Goal: Task Accomplishment & Management: Use online tool/utility

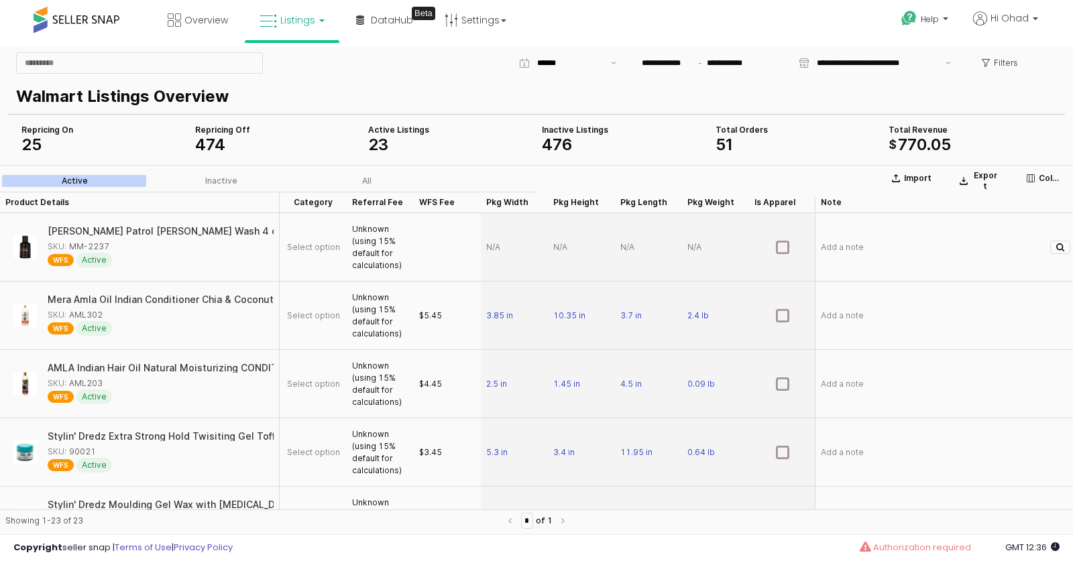
click at [302, 241] on div "Select option" at bounding box center [313, 247] width 67 height 68
click at [329, 251] on span "Select option" at bounding box center [313, 247] width 53 height 11
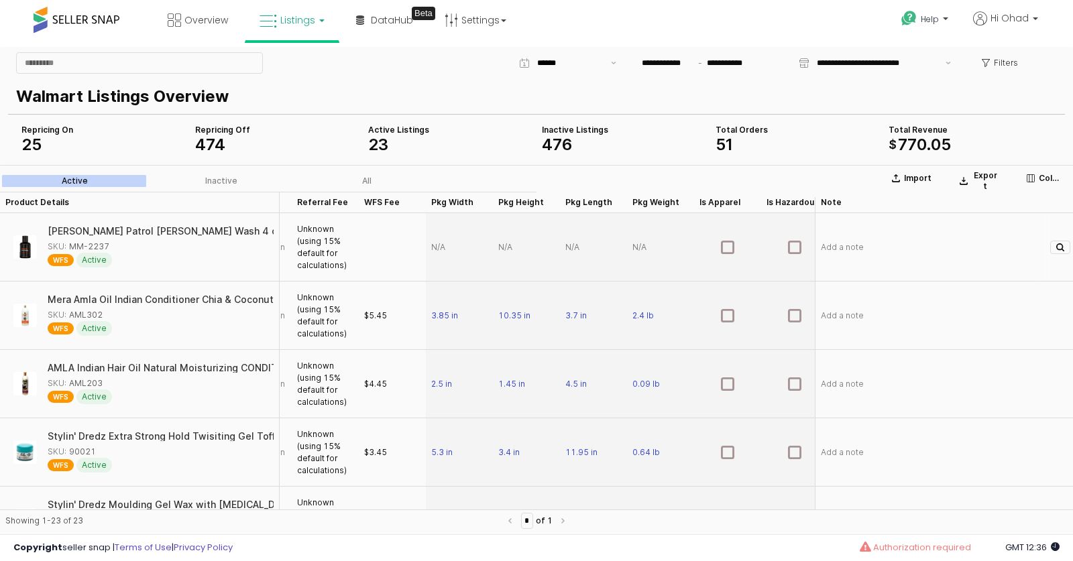
scroll to position [0, 68]
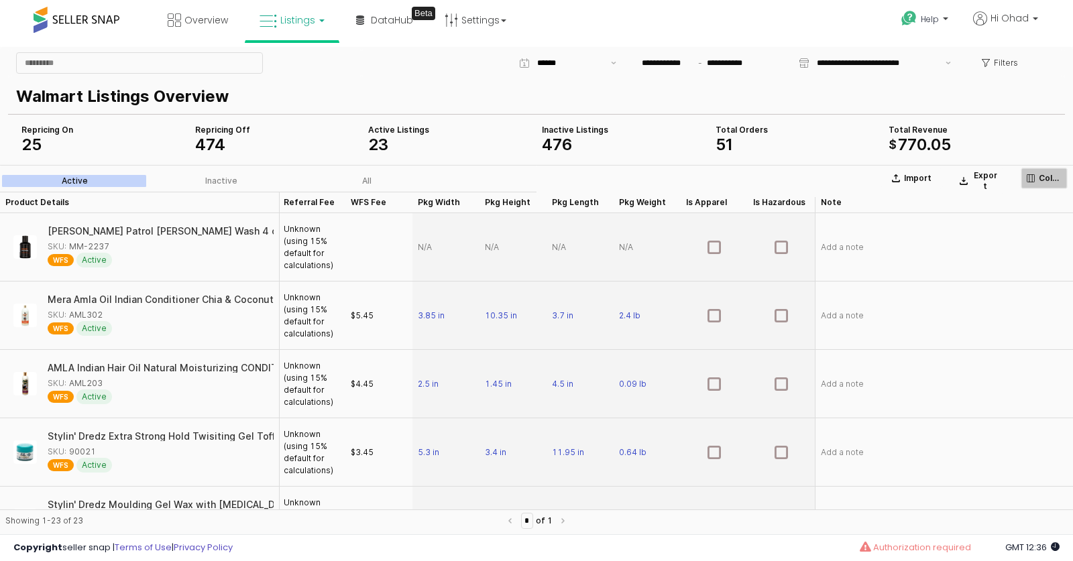
click at [1033, 174] on icon "App Frame" at bounding box center [1031, 178] width 8 height 8
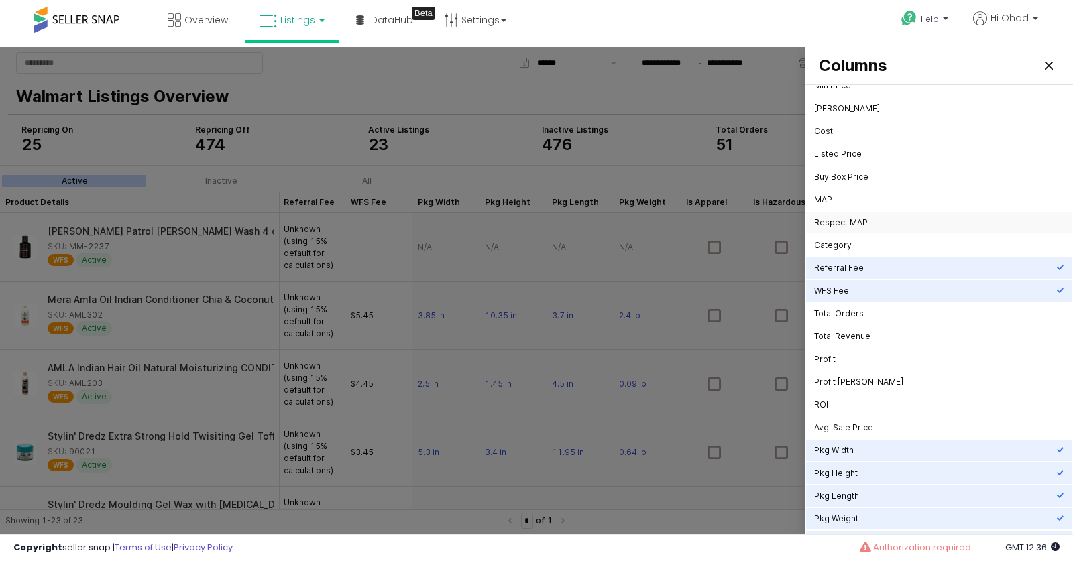
scroll to position [94, 0]
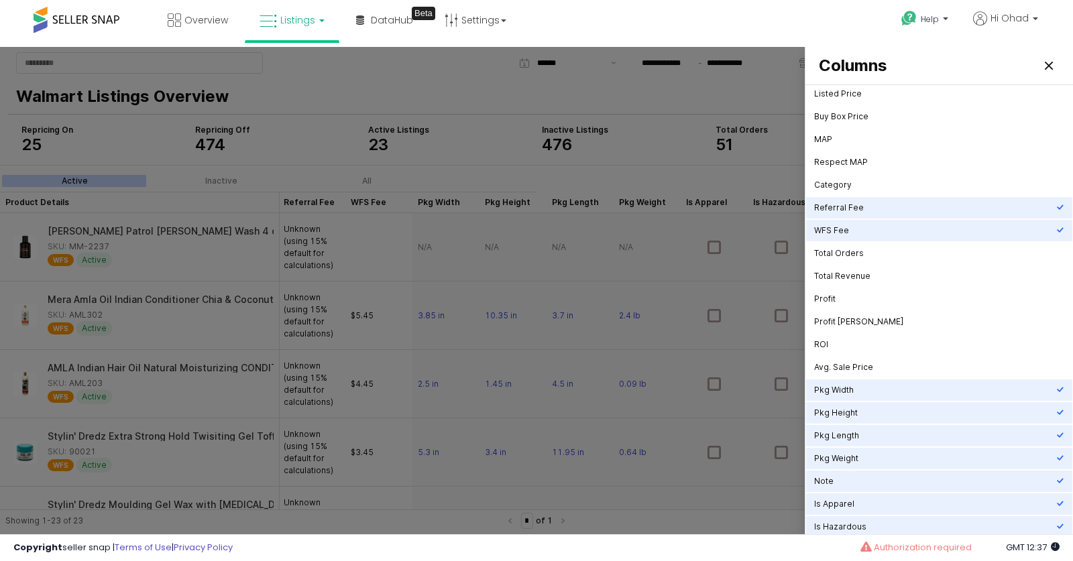
click at [299, 29] on link "Listings" at bounding box center [291, 20] width 85 height 40
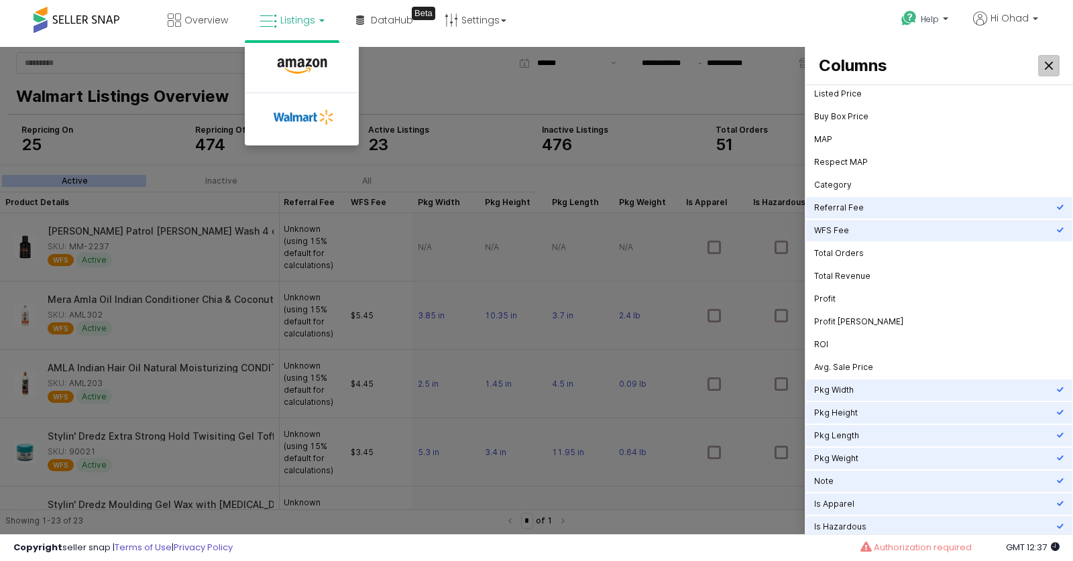
click at [1048, 66] on icon "Close" at bounding box center [1049, 66] width 8 height 8
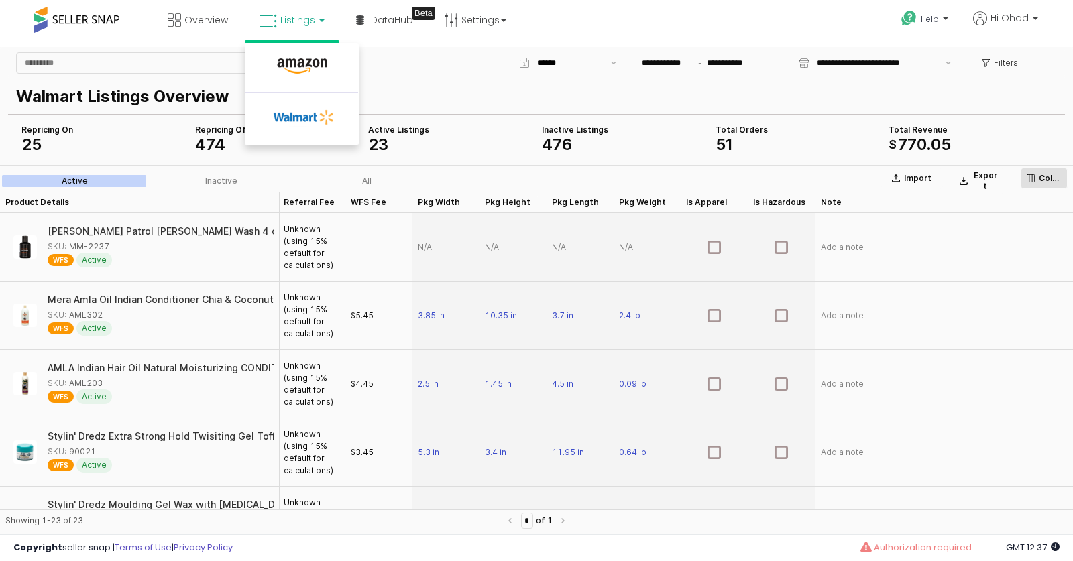
click at [1050, 170] on button "Columns" at bounding box center [1044, 178] width 47 height 21
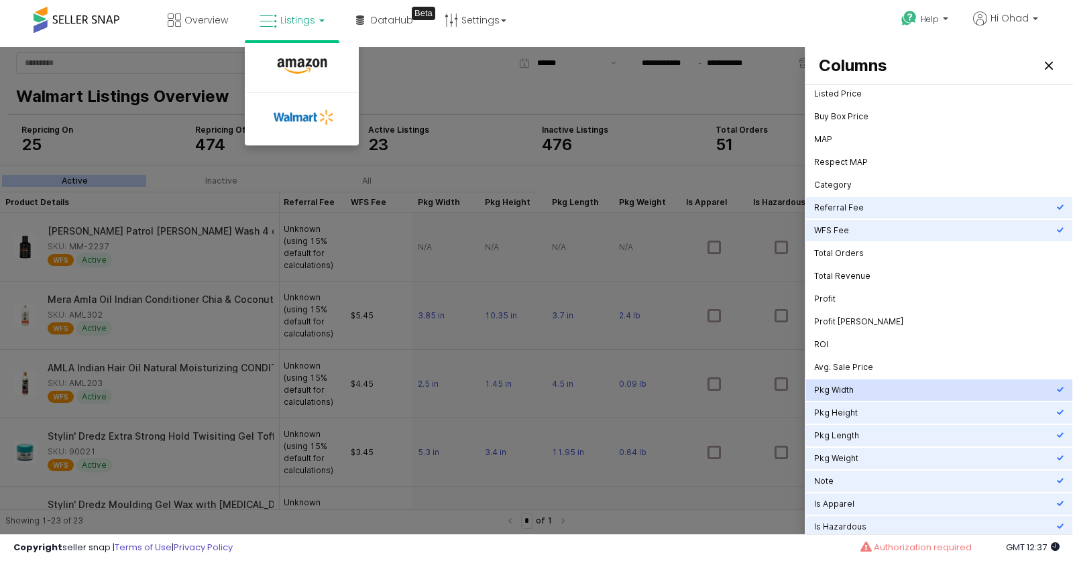
scroll to position [0, 0]
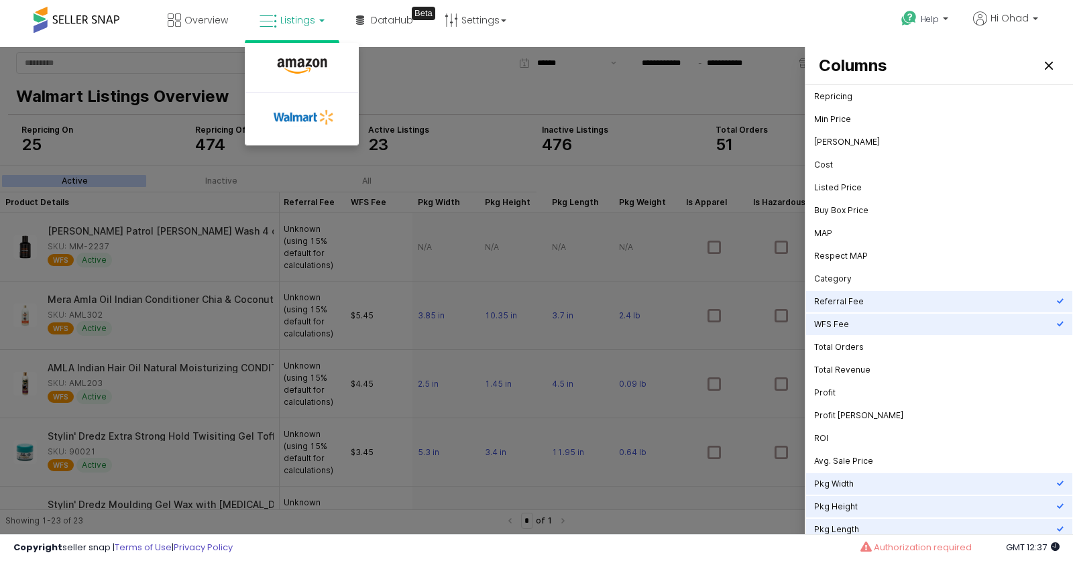
click at [306, 12] on link "Listings" at bounding box center [291, 20] width 85 height 40
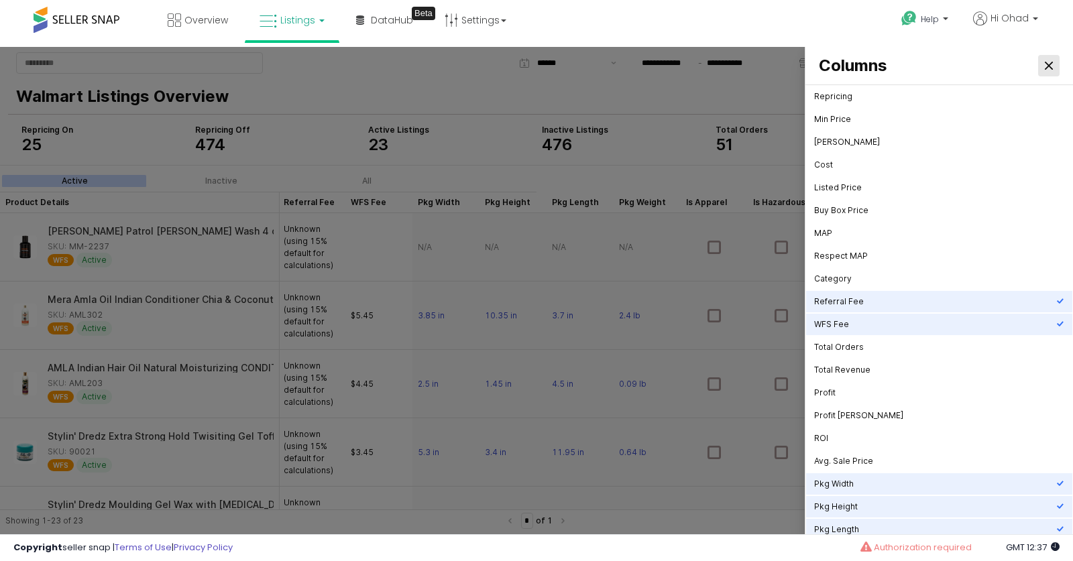
click at [1045, 74] on div "Close" at bounding box center [1049, 66] width 20 height 20
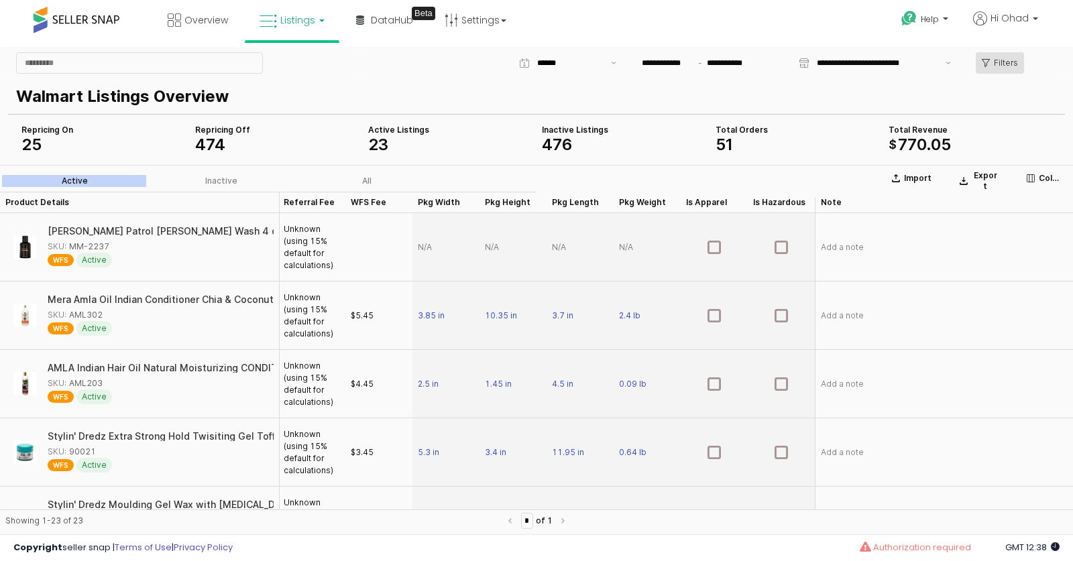
click at [984, 62] on icon "App Frame" at bounding box center [986, 63] width 8 height 8
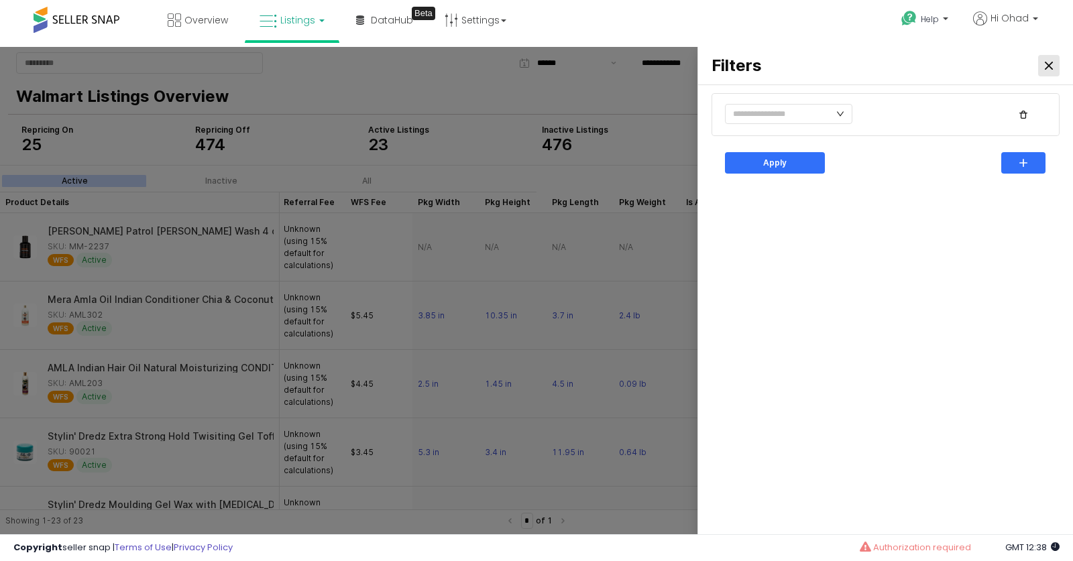
click at [1054, 70] on div "Close" at bounding box center [1049, 66] width 20 height 20
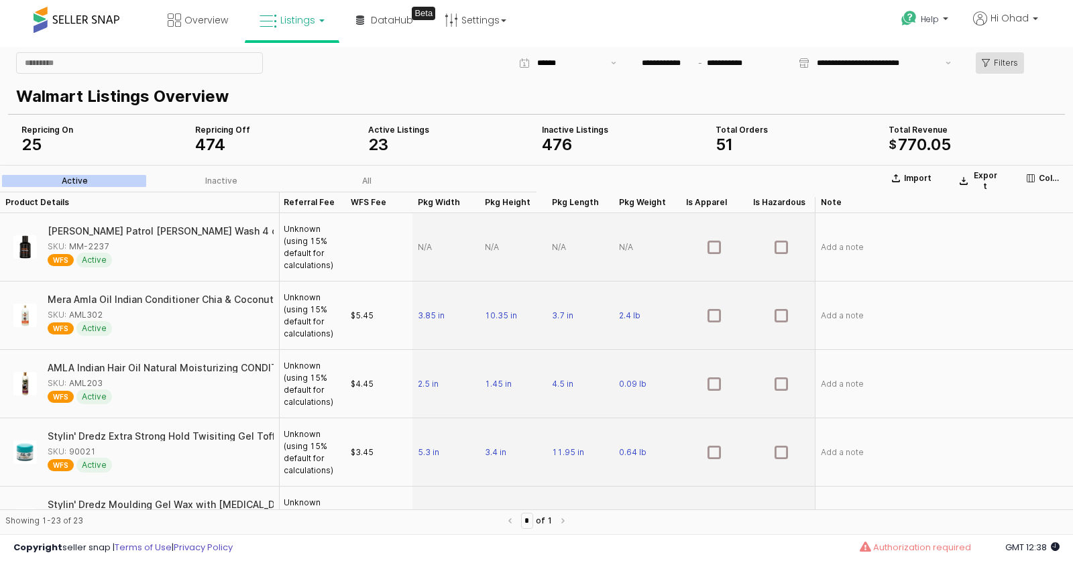
click at [1011, 56] on div "Filters" at bounding box center [1000, 63] width 36 height 20
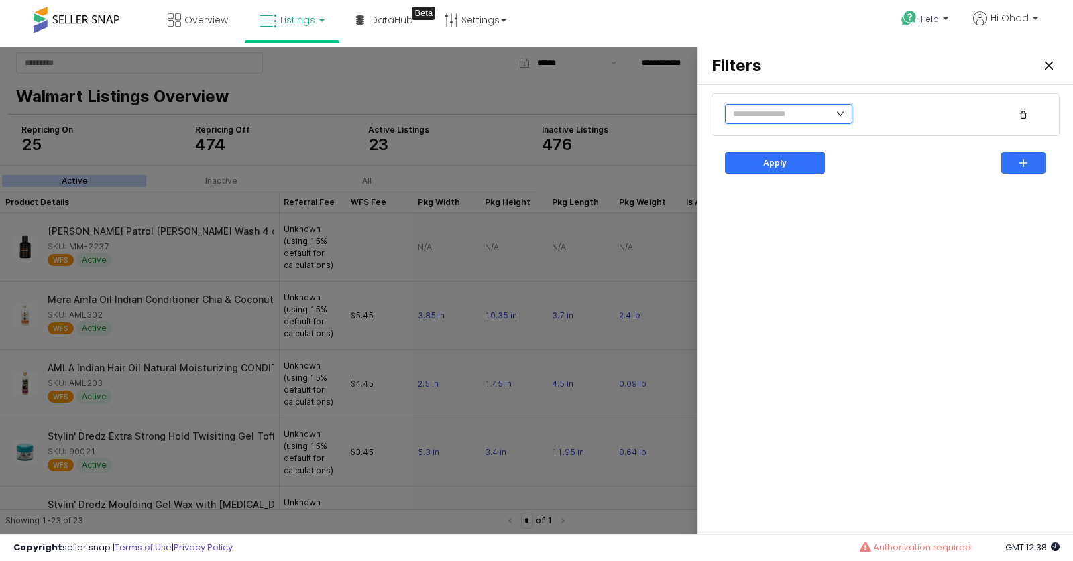
click at [818, 117] on input "text" at bounding box center [788, 114] width 127 height 20
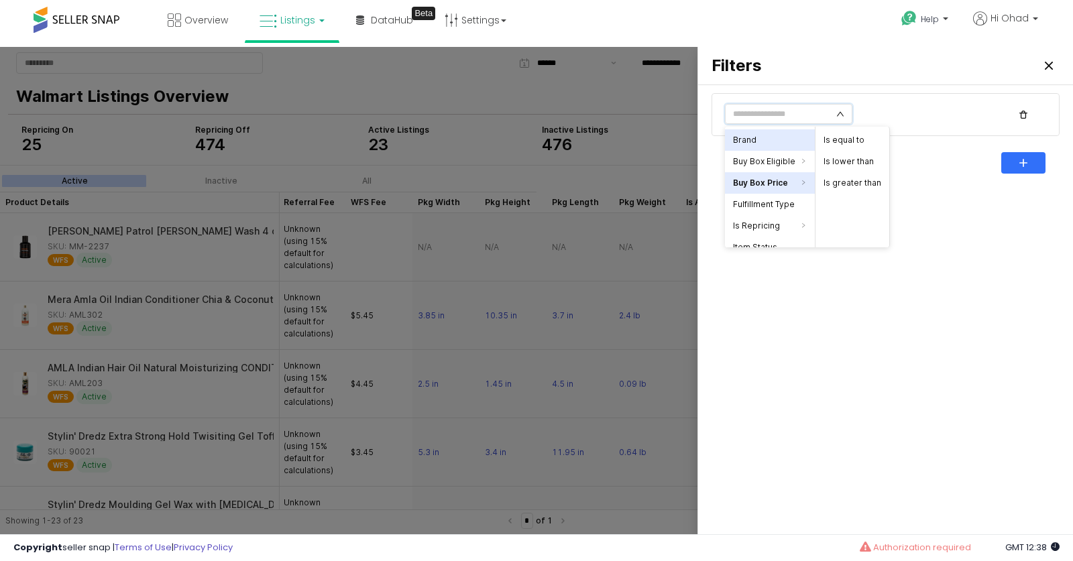
click at [745, 144] on li "Brand" at bounding box center [770, 139] width 90 height 21
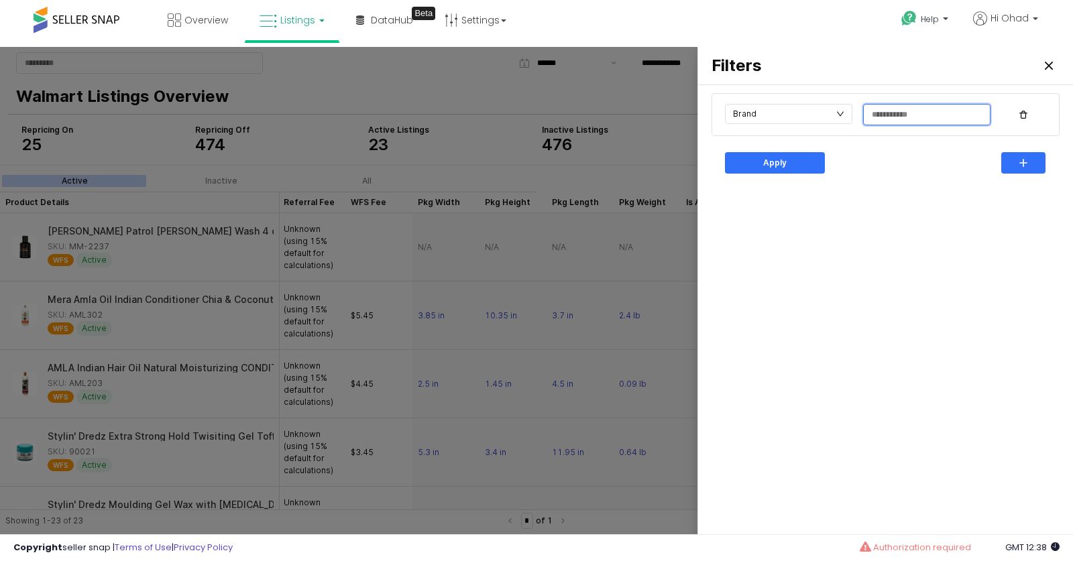
click at [885, 123] on input "text" at bounding box center [927, 115] width 126 height 20
type input "*"
click at [779, 105] on input "text" at bounding box center [788, 114] width 127 height 20
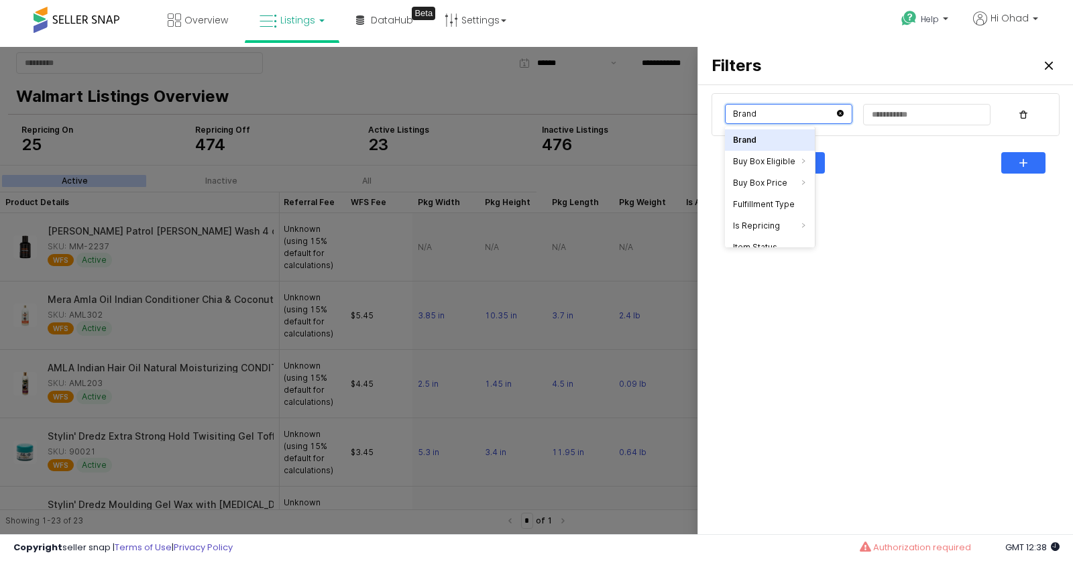
scroll to position [3, 0]
click at [764, 221] on li "Is Repricing" at bounding box center [770, 223] width 90 height 21
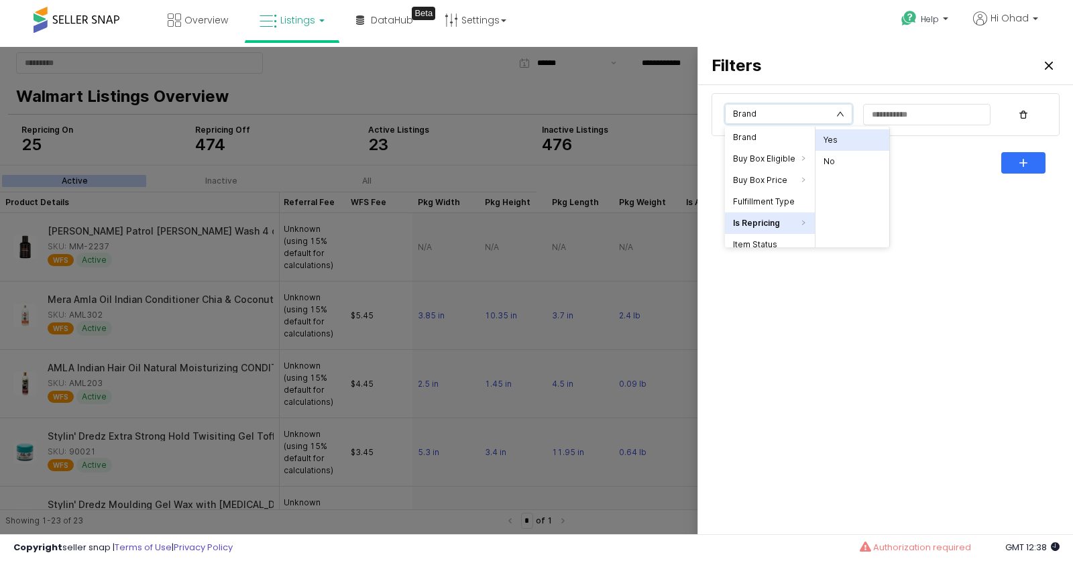
click at [829, 144] on li "Yes" at bounding box center [852, 139] width 74 height 21
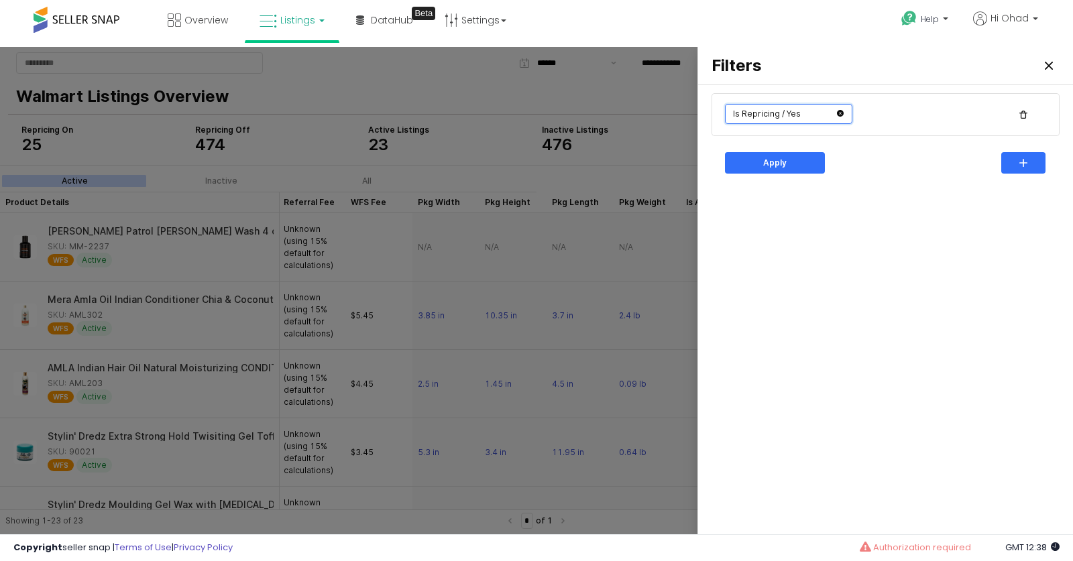
click at [819, 121] on input "text" at bounding box center [788, 114] width 127 height 20
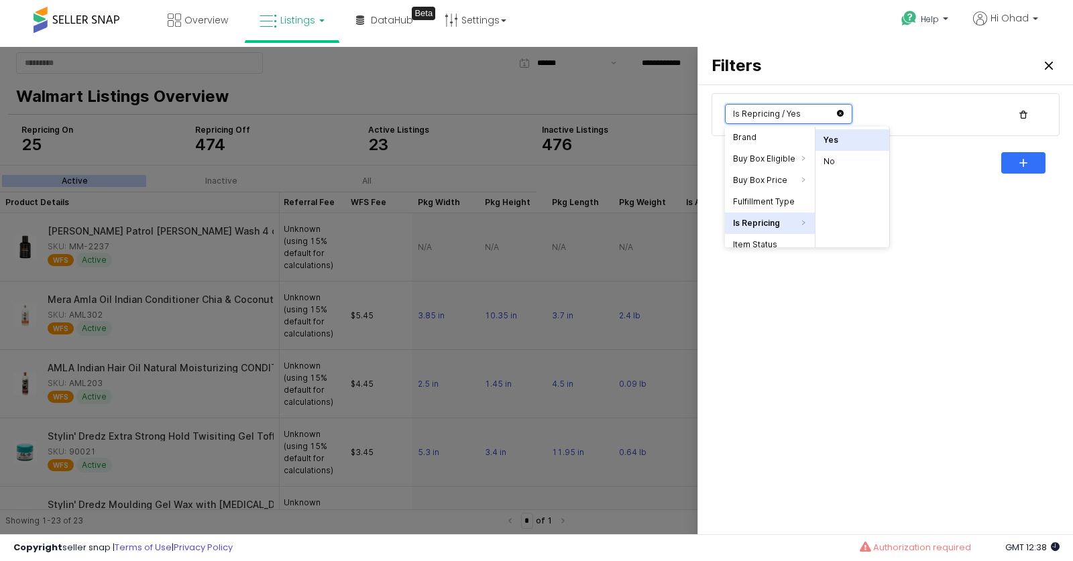
scroll to position [89, 0]
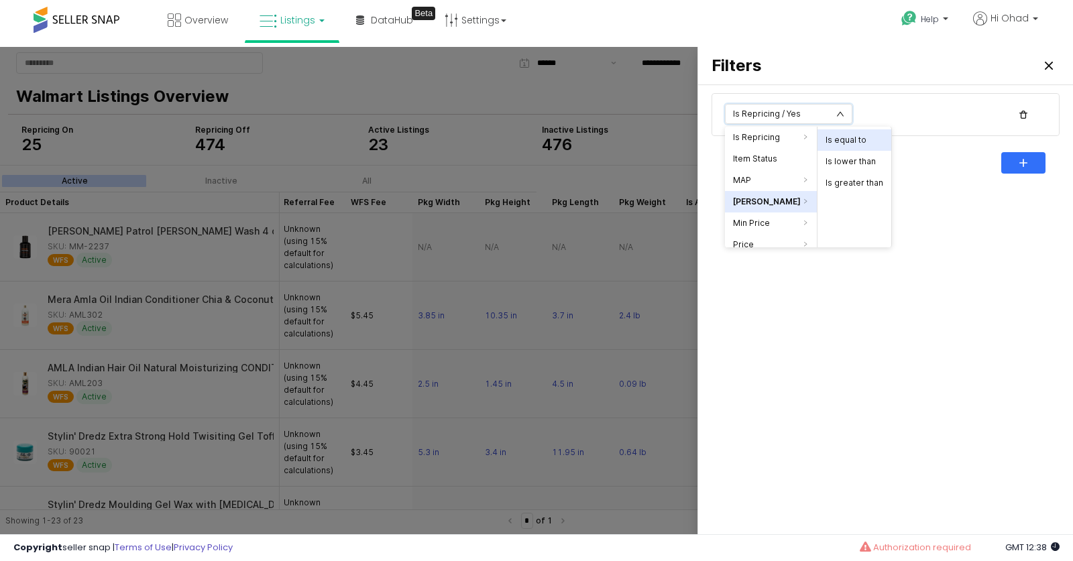
click at [844, 147] on li "Is equal to" at bounding box center [854, 139] width 74 height 21
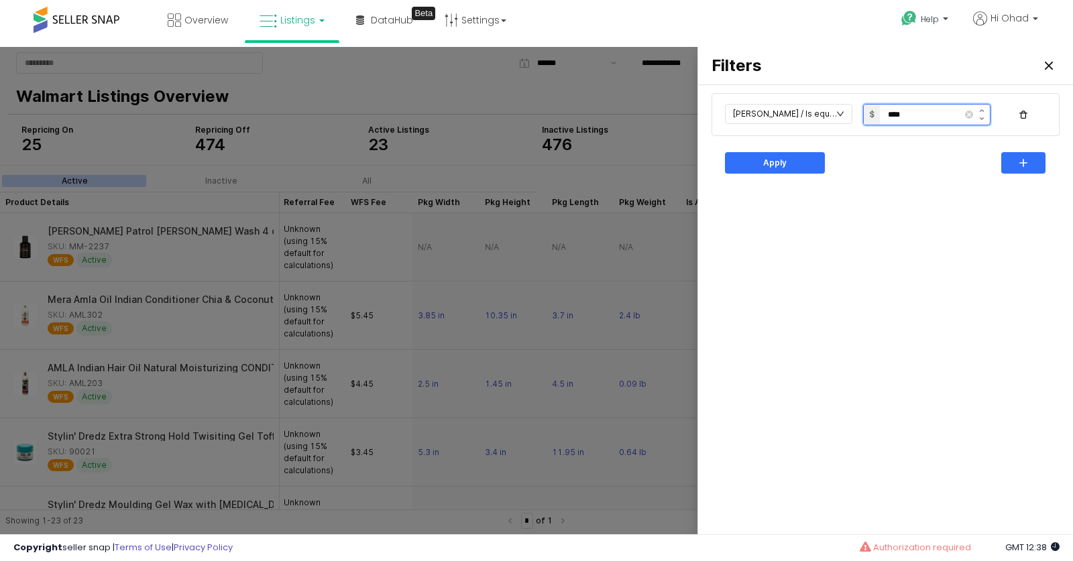
click at [897, 114] on input "****" at bounding box center [922, 115] width 85 height 20
type input "*****"
click at [914, 251] on div "Max Price / Is equal to $ ***** Apply" at bounding box center [885, 312] width 359 height 443
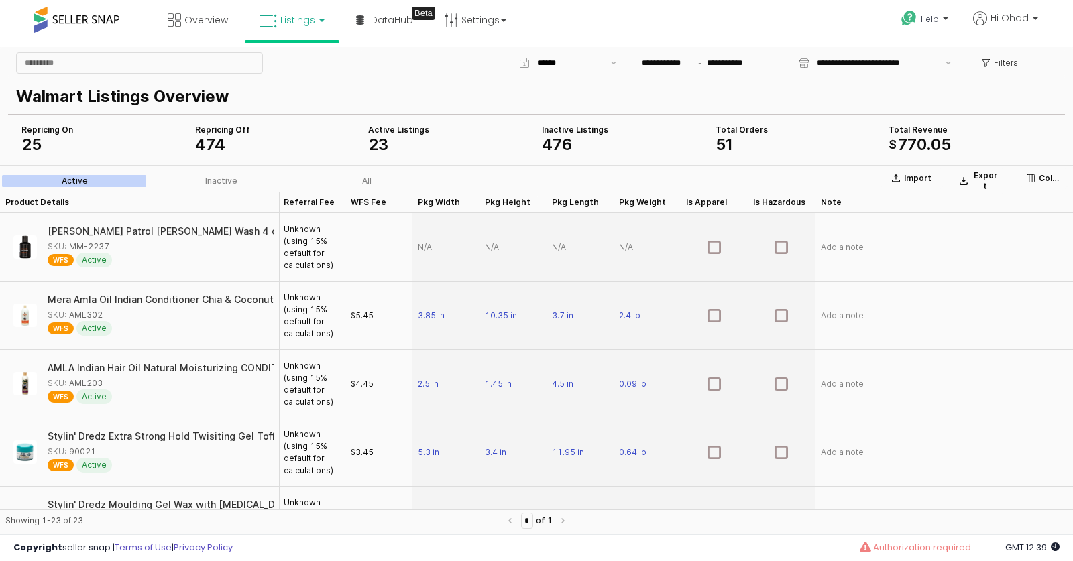
click at [318, 24] on link "Listings" at bounding box center [291, 20] width 85 height 40
click at [298, 64] on icon at bounding box center [302, 66] width 58 height 17
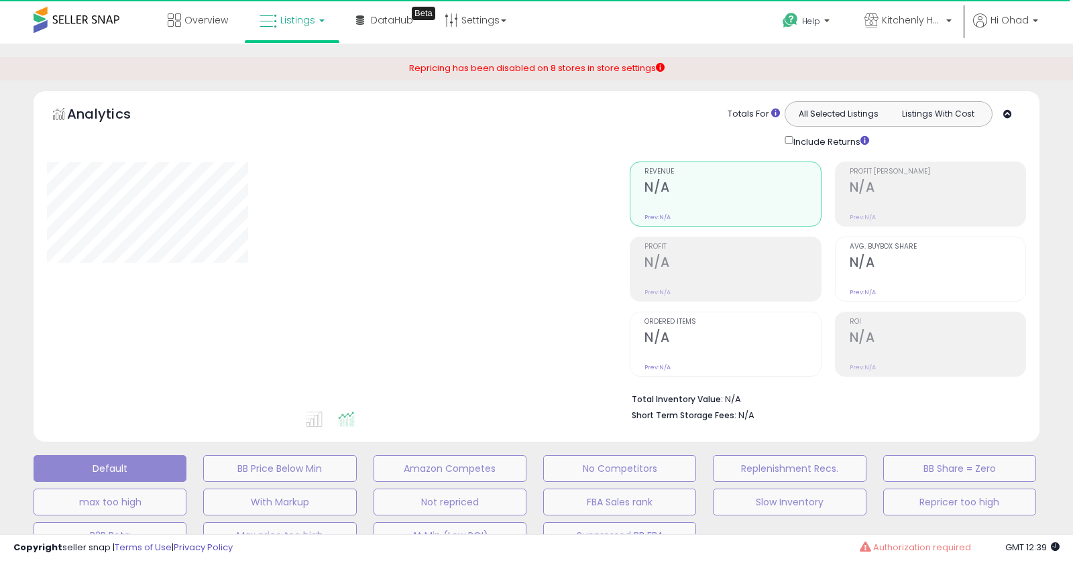
select select "**"
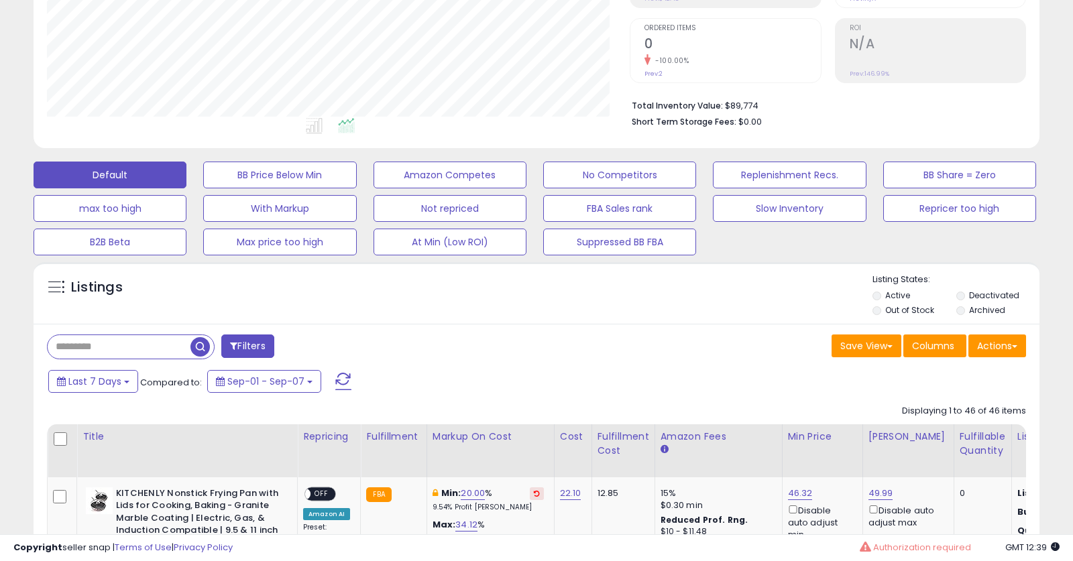
scroll to position [469, 0]
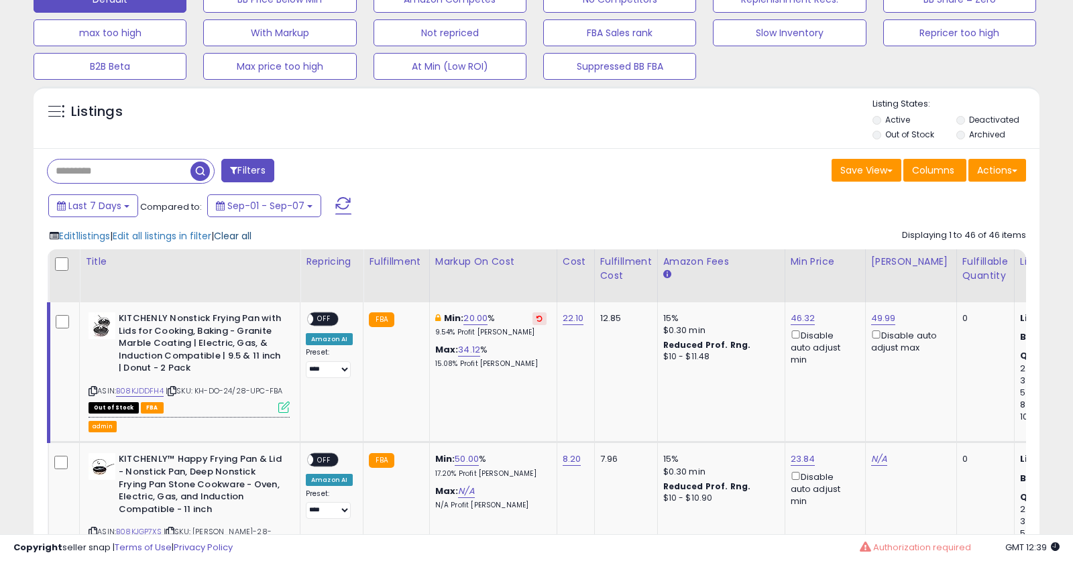
click at [248, 231] on span "Clear all" at bounding box center [233, 235] width 38 height 13
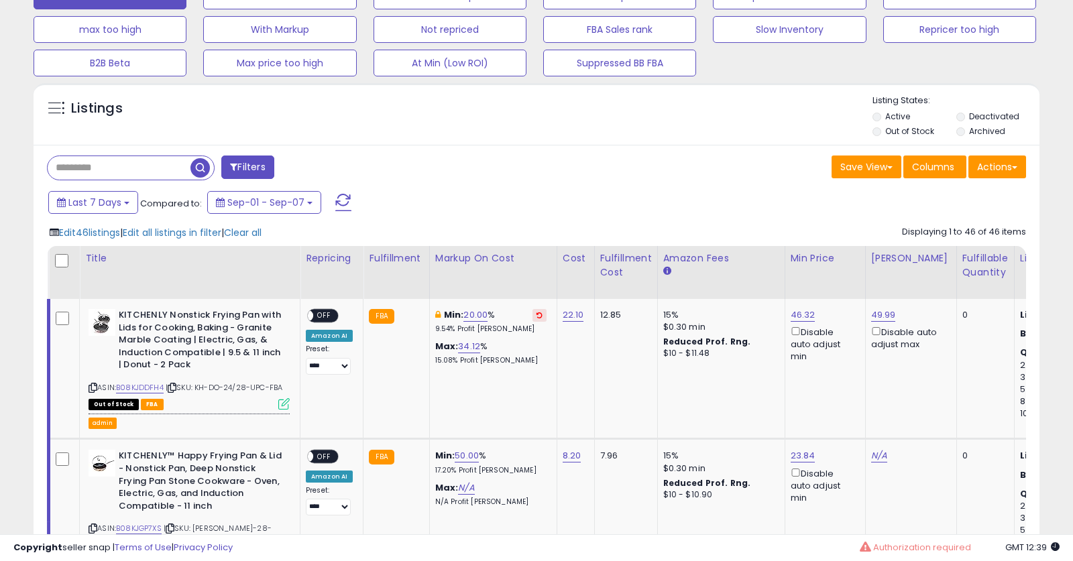
click at [68, 261] on div at bounding box center [63, 261] width 19 height 20
click at [262, 231] on span "Clear all" at bounding box center [243, 232] width 38 height 13
click at [173, 230] on span "Edit all listings in filter" at bounding box center [172, 232] width 99 height 13
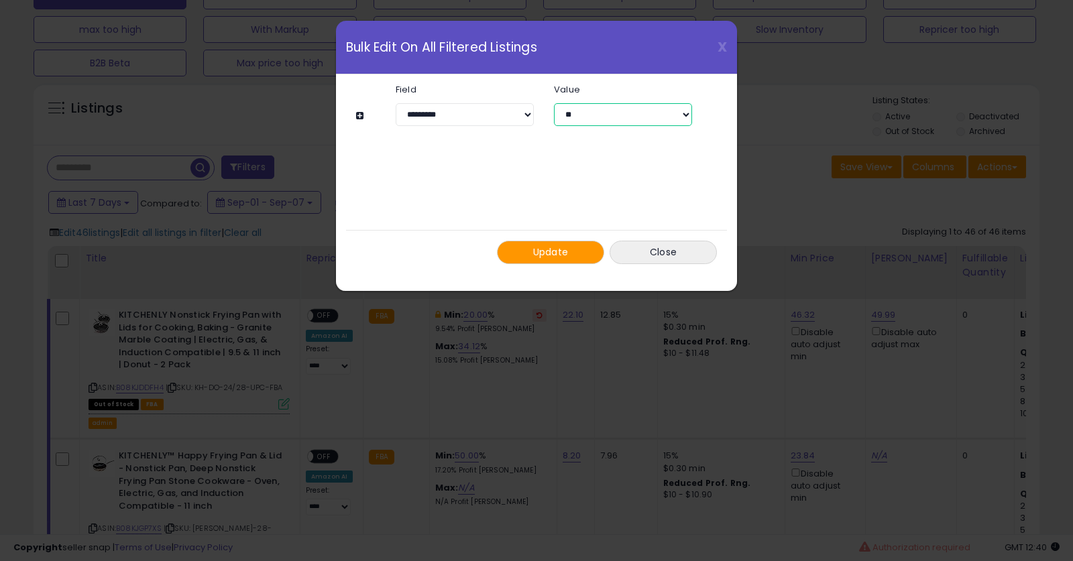
click at [601, 120] on select "** ***" at bounding box center [623, 114] width 138 height 23
click at [724, 46] on span "X" at bounding box center [722, 47] width 9 height 19
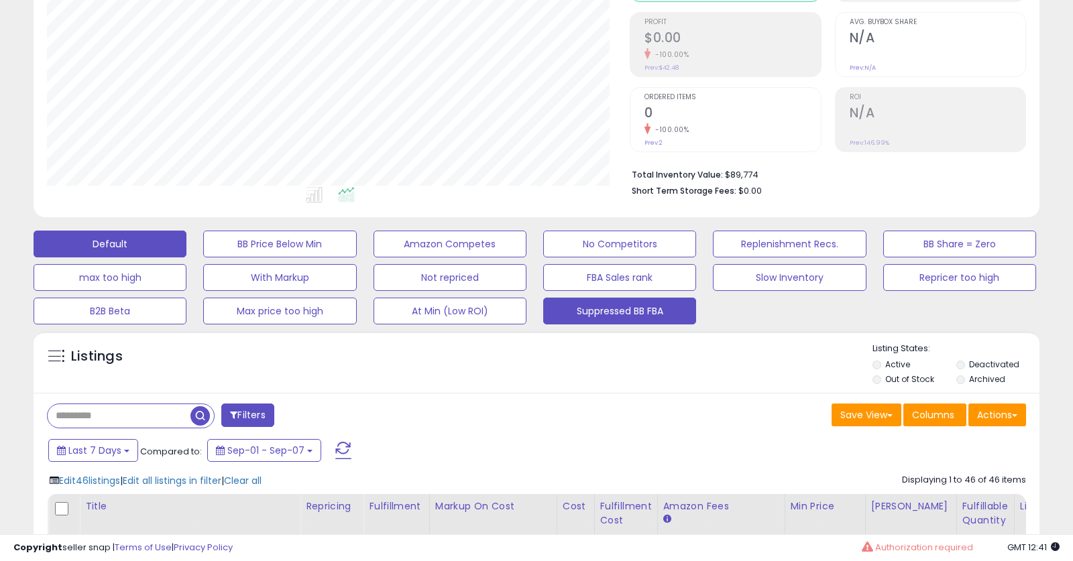
scroll to position [369, 0]
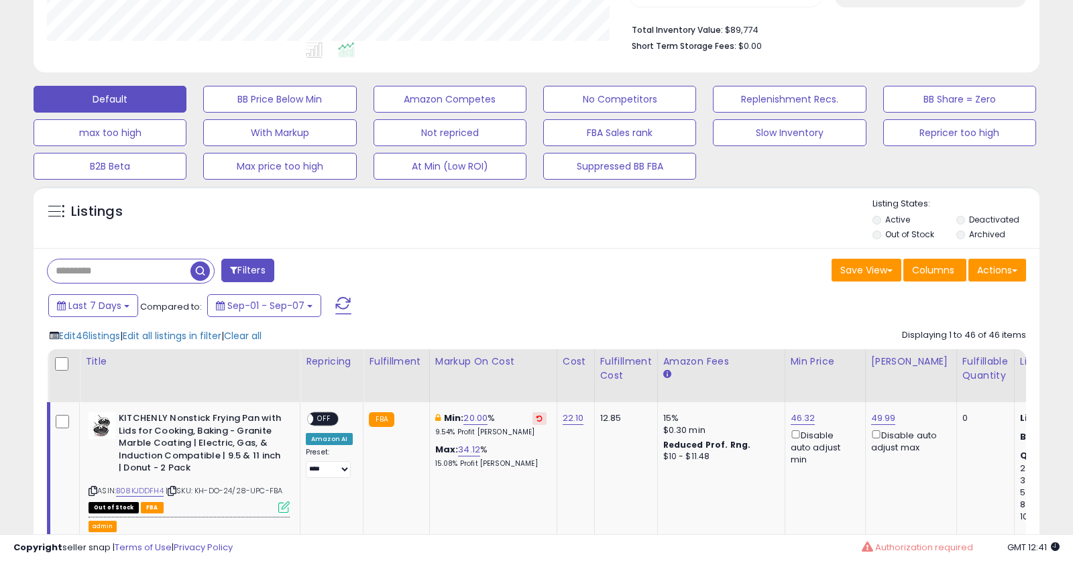
click at [258, 276] on button "Filters" at bounding box center [247, 270] width 52 height 23
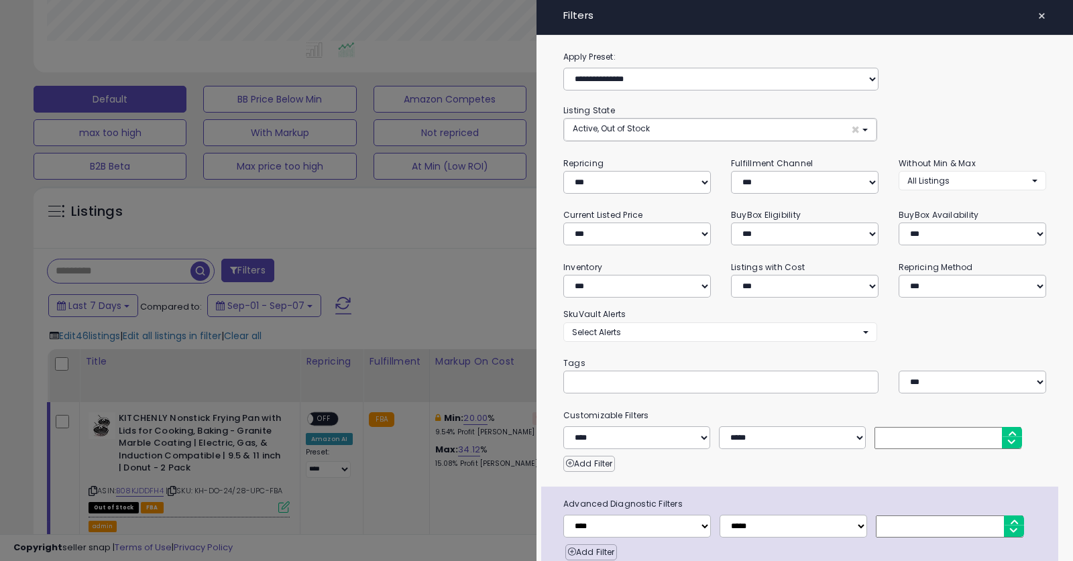
click at [1044, 12] on span "×" at bounding box center [1041, 16] width 9 height 19
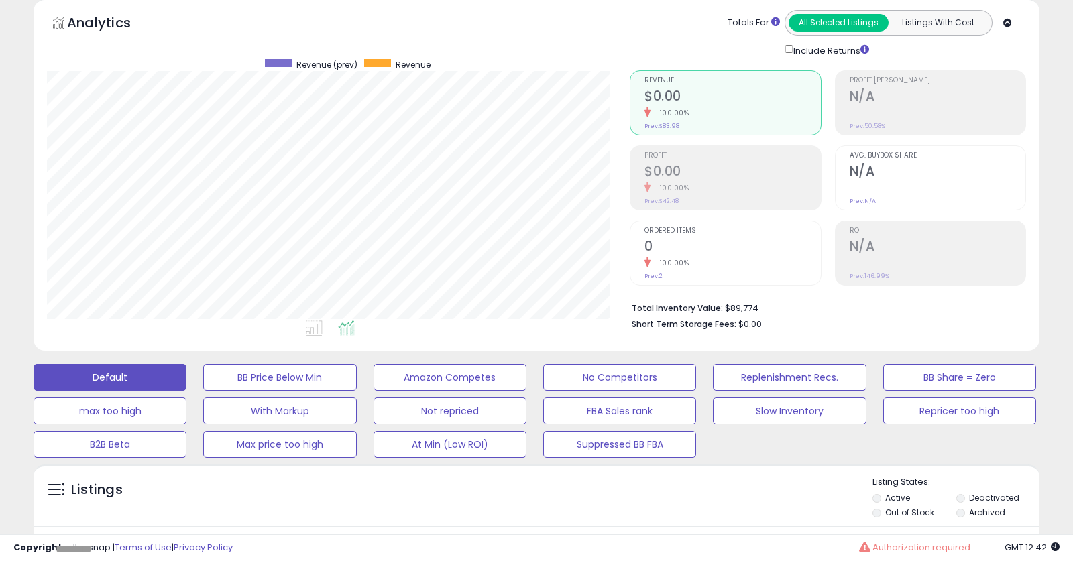
scroll to position [242, 0]
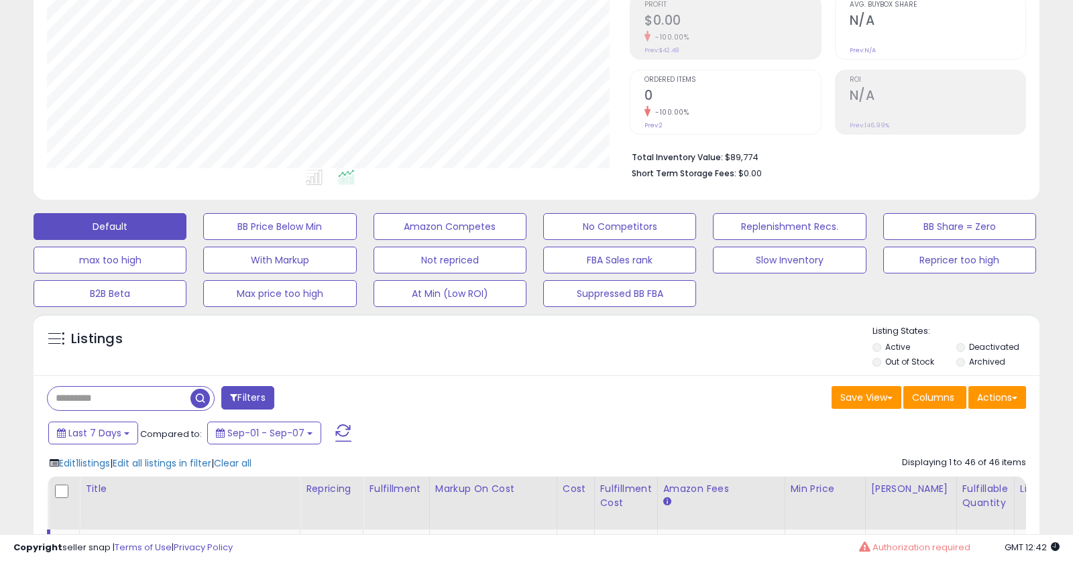
click at [112, 404] on input "text" at bounding box center [119, 398] width 143 height 23
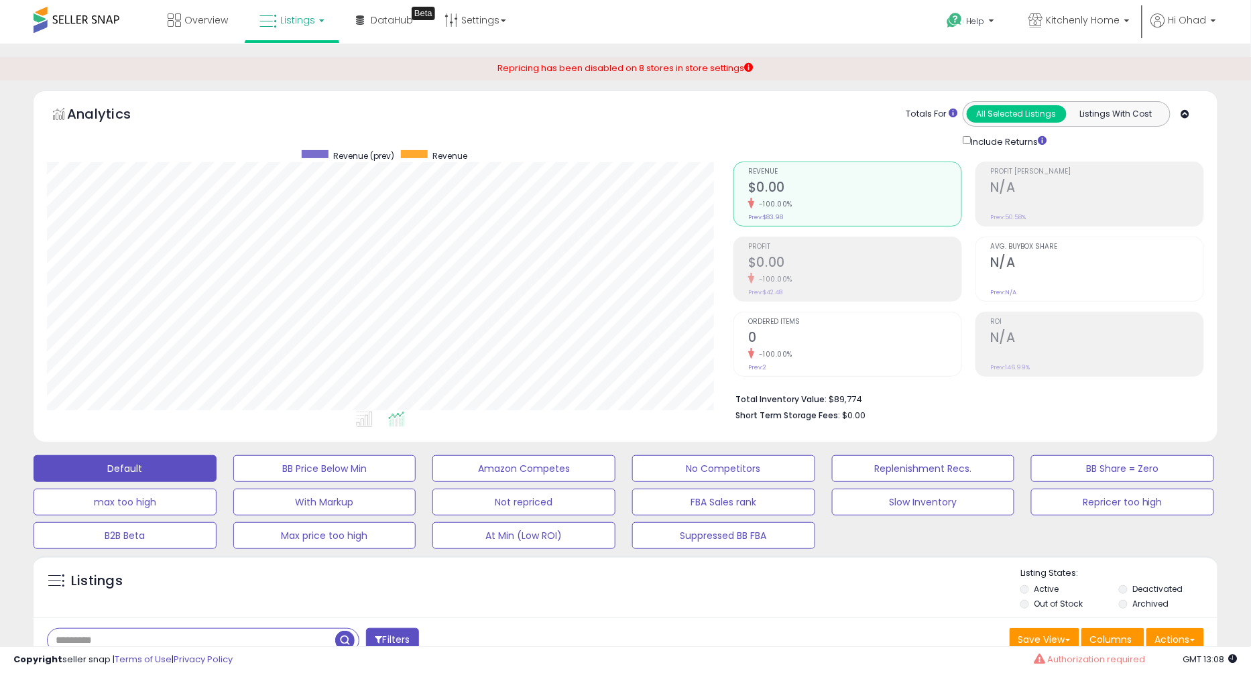
scroll to position [275, 687]
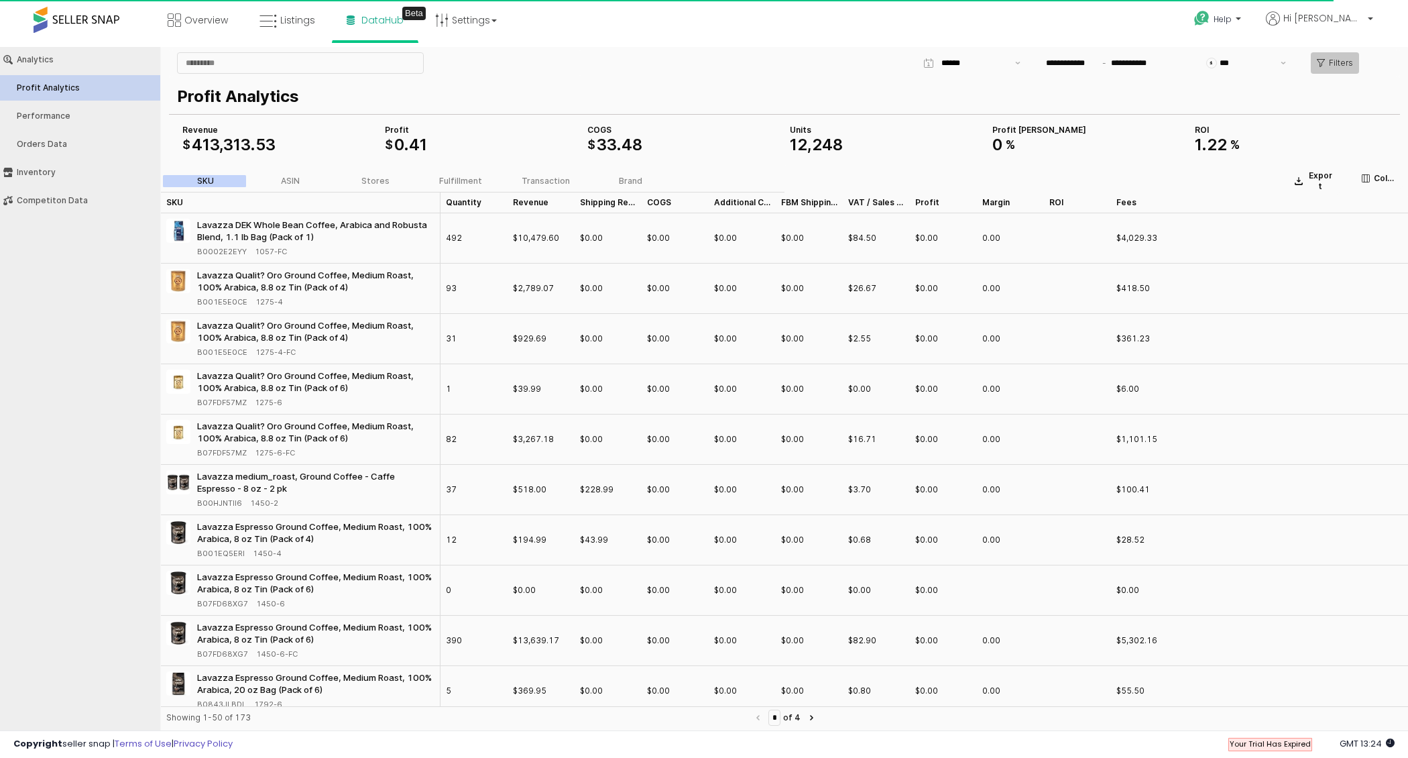
click at [1335, 65] on p "Filters" at bounding box center [1341, 63] width 24 height 11
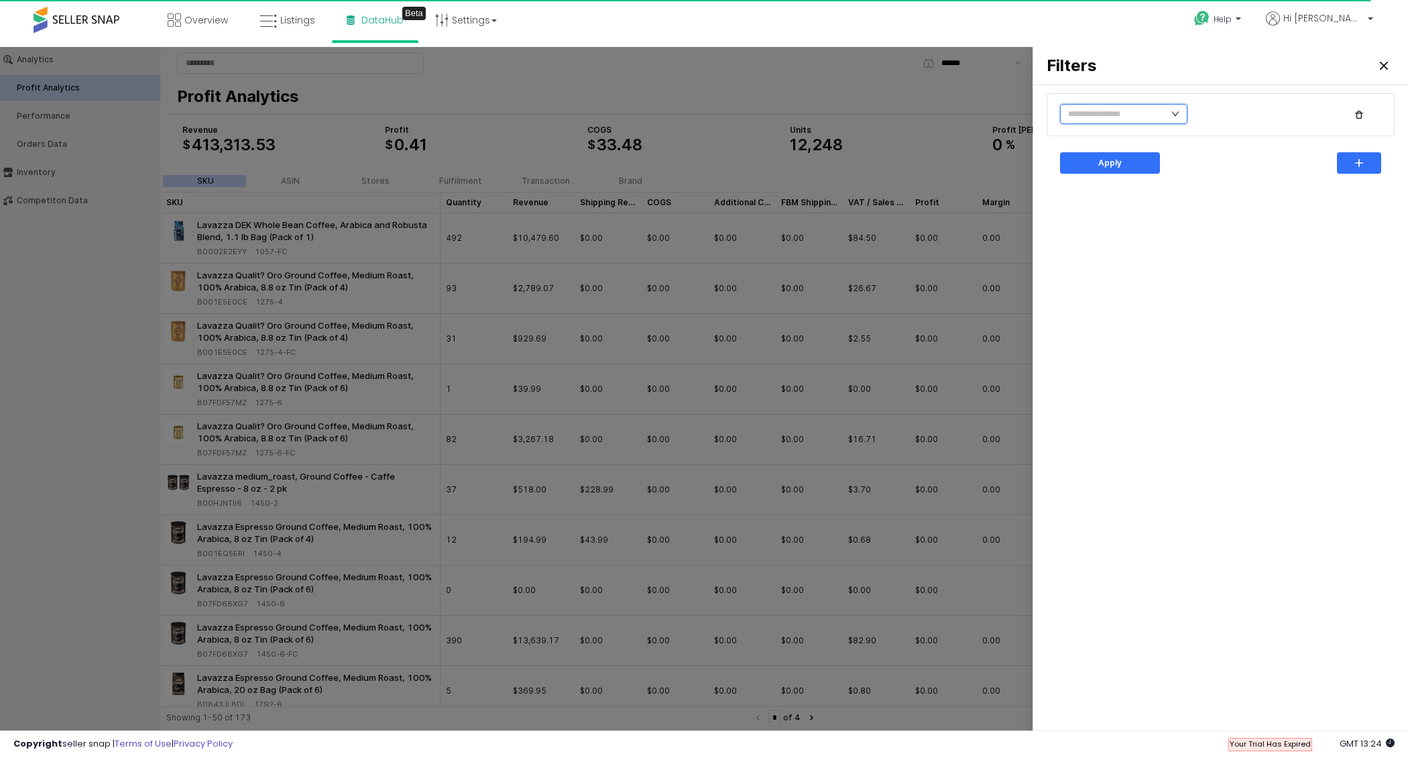
click at [1145, 114] on input "text" at bounding box center [1123, 114] width 127 height 20
click at [1244, 412] on div "Apply" at bounding box center [1220, 411] width 359 height 640
click at [1131, 113] on input "text" at bounding box center [1123, 114] width 127 height 20
click at [1092, 207] on li "COGS" at bounding box center [1108, 203] width 97 height 21
click at [1188, 144] on li "Is equal to" at bounding box center [1194, 139] width 74 height 21
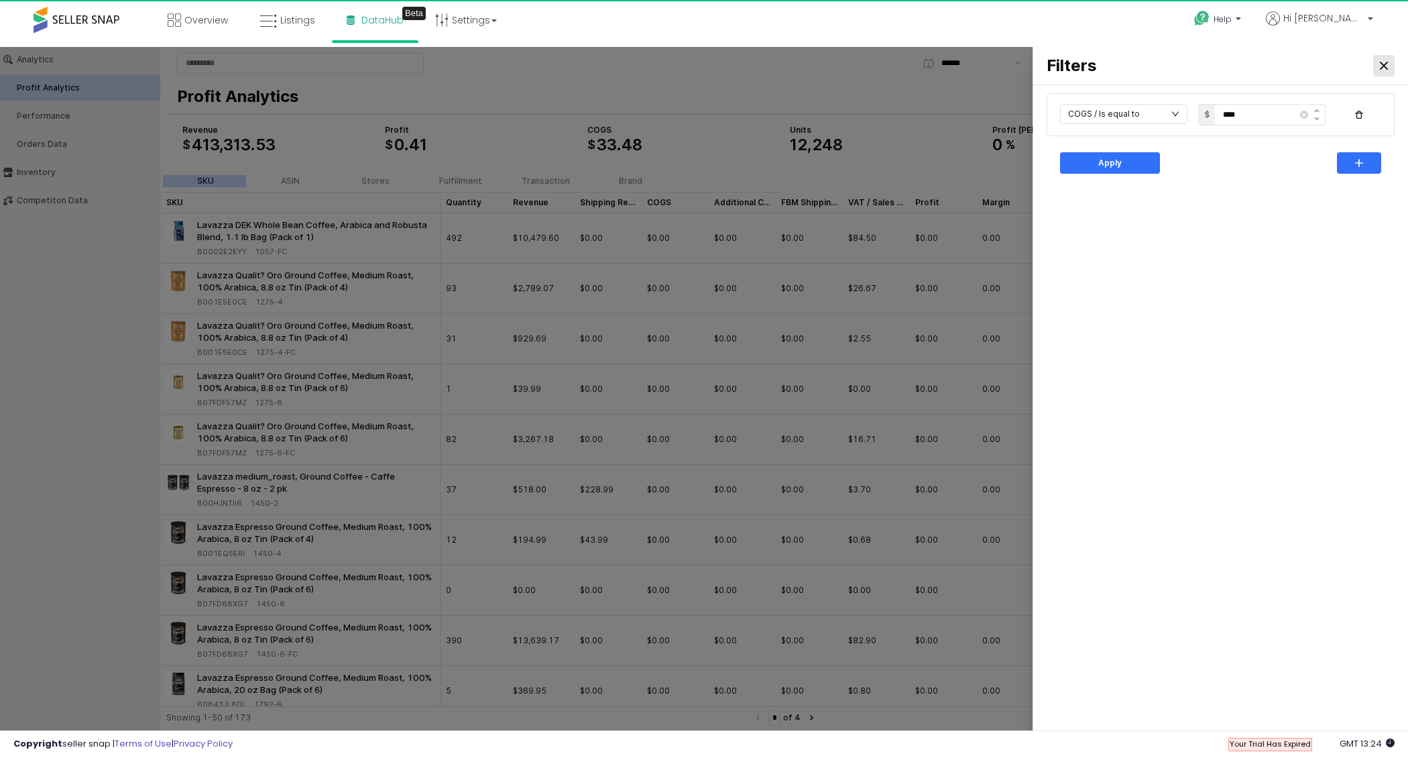
click at [1374, 70] on div "Close" at bounding box center [1384, 66] width 20 height 20
